Goal: Information Seeking & Learning: Learn about a topic

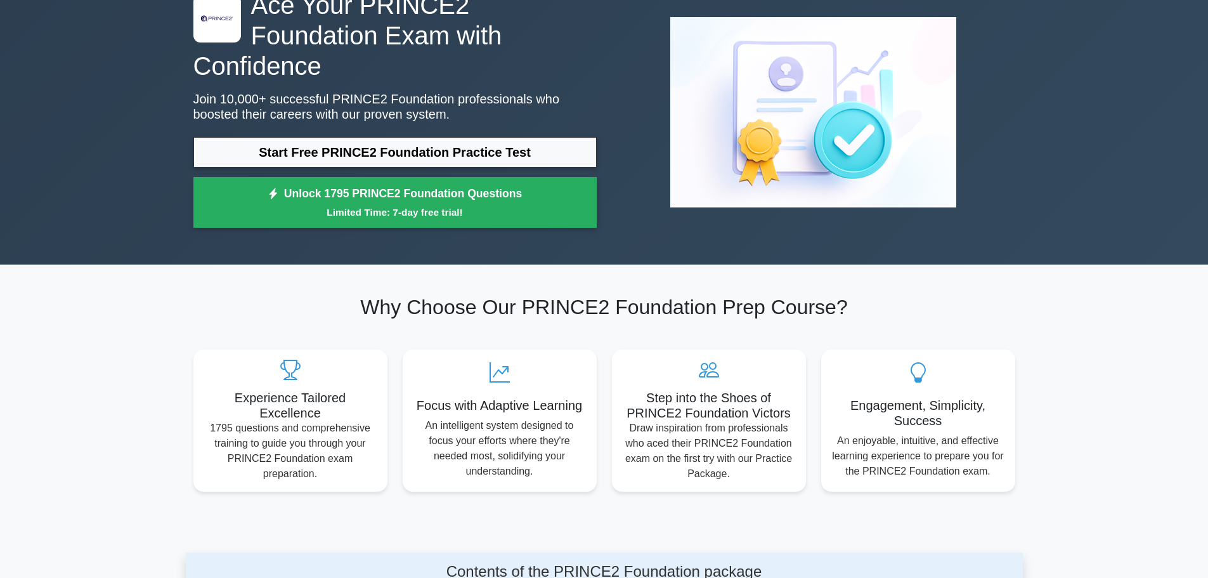
scroll to position [82, 0]
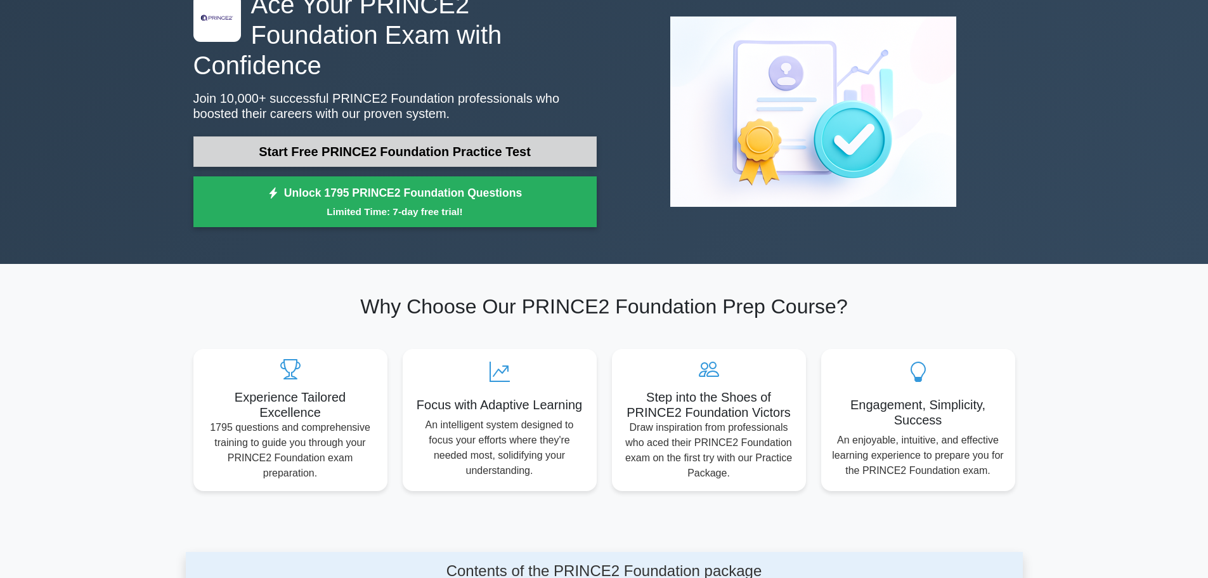
click at [468, 136] on link "Start Free PRINCE2 Foundation Practice Test" at bounding box center [394, 151] width 403 height 30
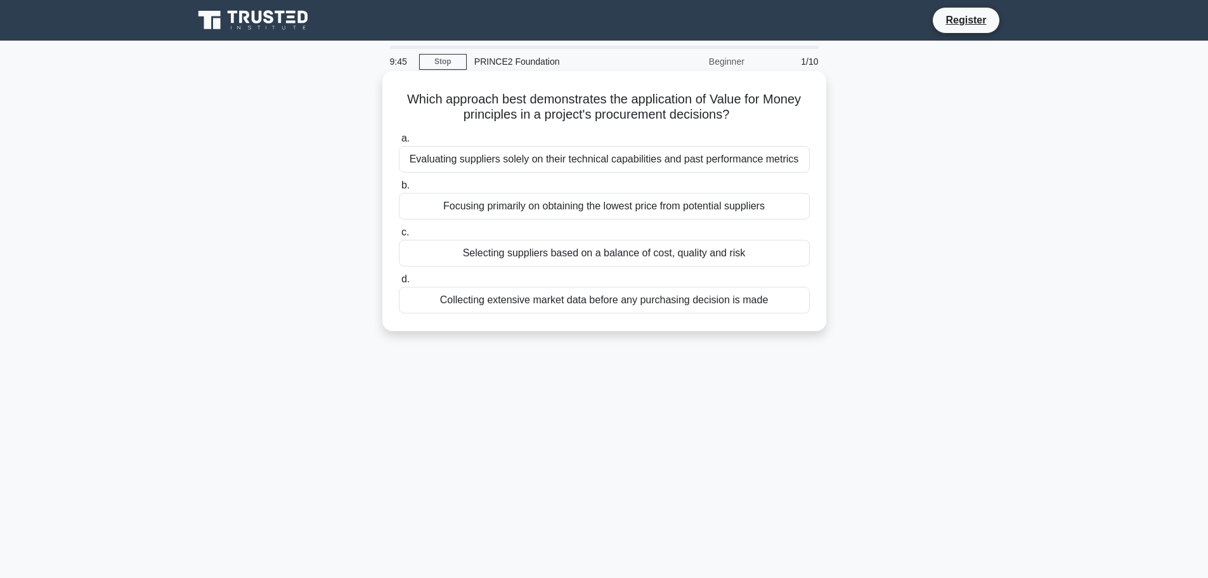
click at [583, 258] on div "Selecting suppliers based on a balance of cost, quality and risk" at bounding box center [604, 253] width 411 height 27
click at [399, 237] on input "c. Selecting suppliers based on a balance of cost, quality and risk" at bounding box center [399, 232] width 0 height 8
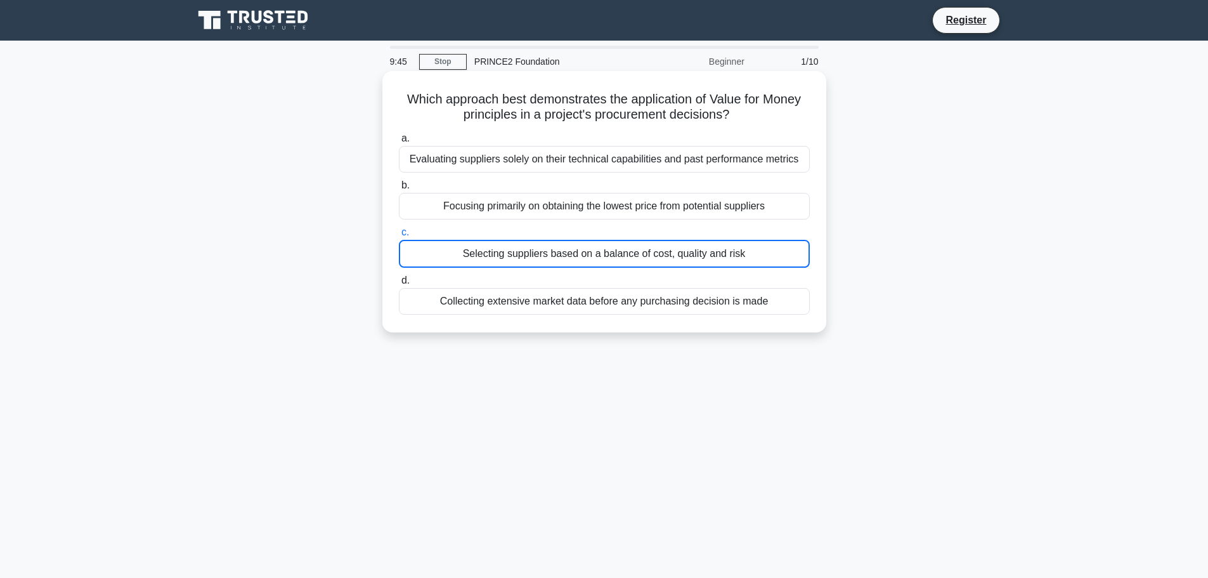
click at [583, 258] on div "Selecting suppliers based on a balance of cost, quality and risk" at bounding box center [604, 254] width 411 height 28
click at [399, 237] on input "c. Selecting suppliers based on a balance of cost, quality and risk" at bounding box center [399, 232] width 0 height 8
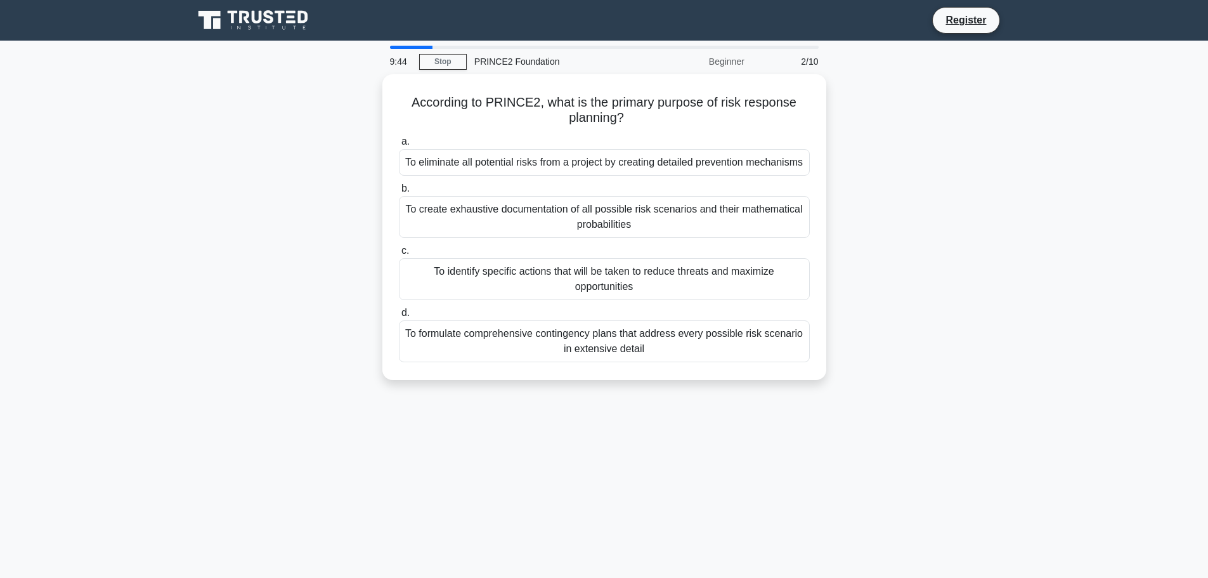
click at [583, 258] on div "To identify specific actions that will be taken to reduce threats and maximize …" at bounding box center [604, 279] width 411 height 42
click at [399, 255] on input "c. To identify specific actions that will be taken to reduce threats and maximi…" at bounding box center [399, 251] width 0 height 8
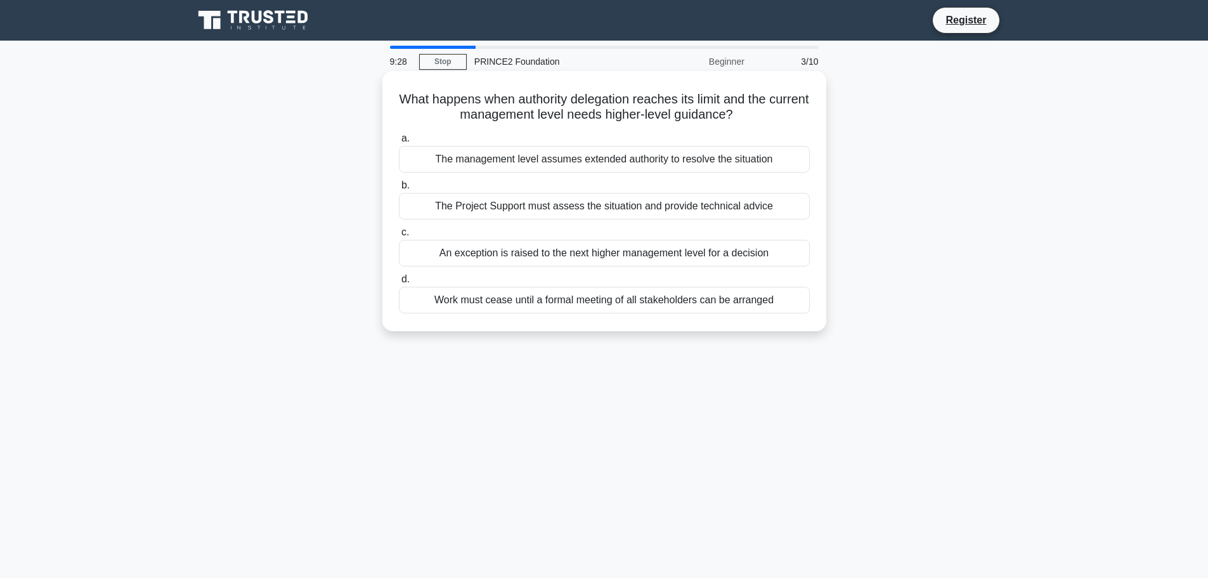
click at [601, 210] on div "The Project Support must assess the situation and provide technical advice" at bounding box center [604, 206] width 411 height 27
click at [399, 190] on input "b. The Project Support must assess the situation and provide technical advice" at bounding box center [399, 185] width 0 height 8
